Goal: Navigation & Orientation: Go to known website

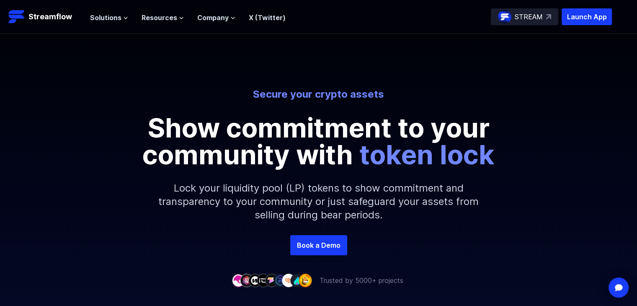
click at [541, 12] on p "STREAM" at bounding box center [529, 17] width 28 height 10
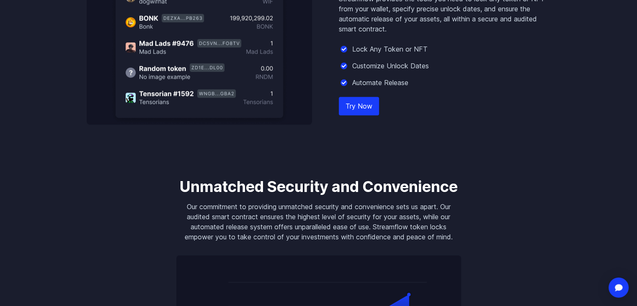
scroll to position [837, 0]
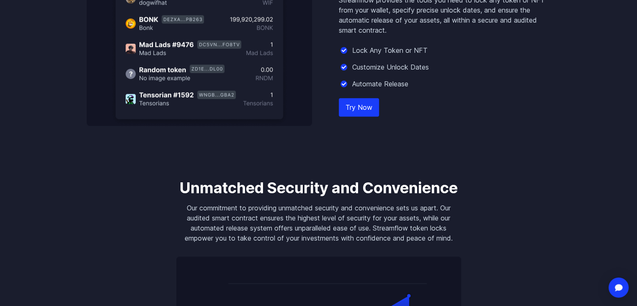
click at [356, 112] on link "Try Now" at bounding box center [359, 107] width 40 height 18
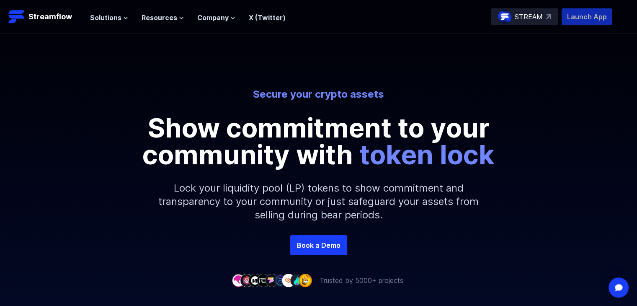
click at [591, 21] on p "Launch App" at bounding box center [587, 16] width 50 height 17
